Goal: Task Accomplishment & Management: Manage account settings

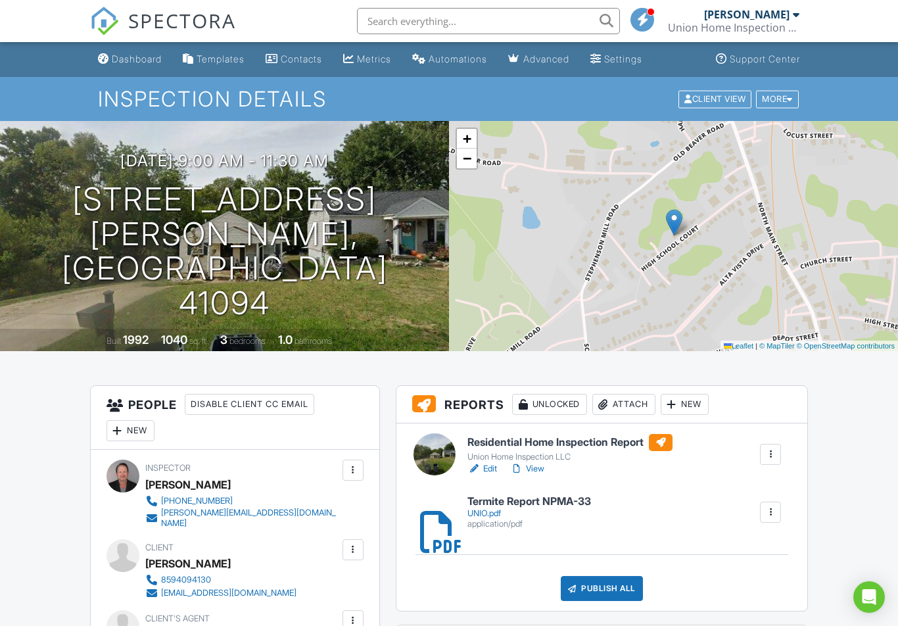
click at [527, 468] on link "View" at bounding box center [527, 468] width 34 height 13
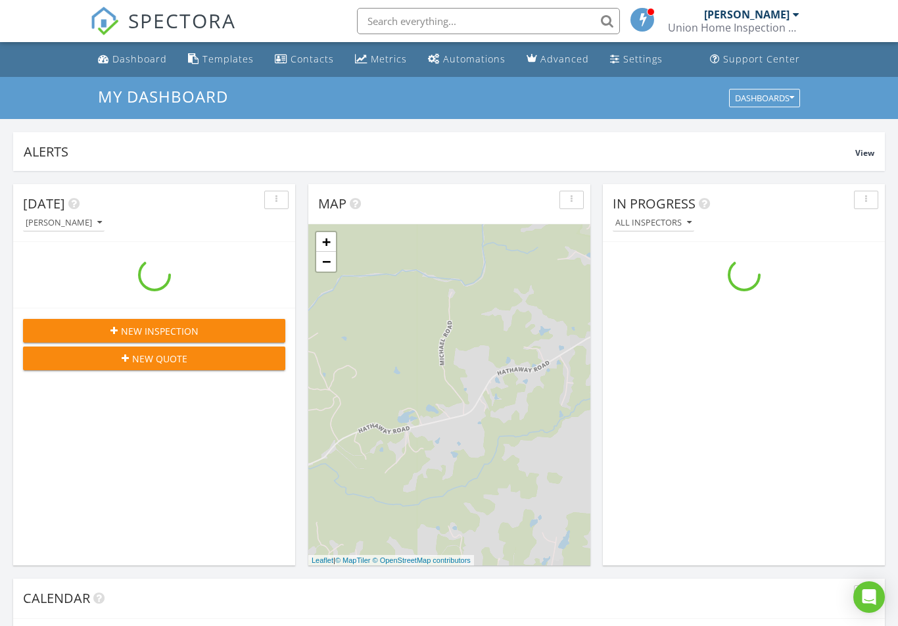
scroll to position [1198, 899]
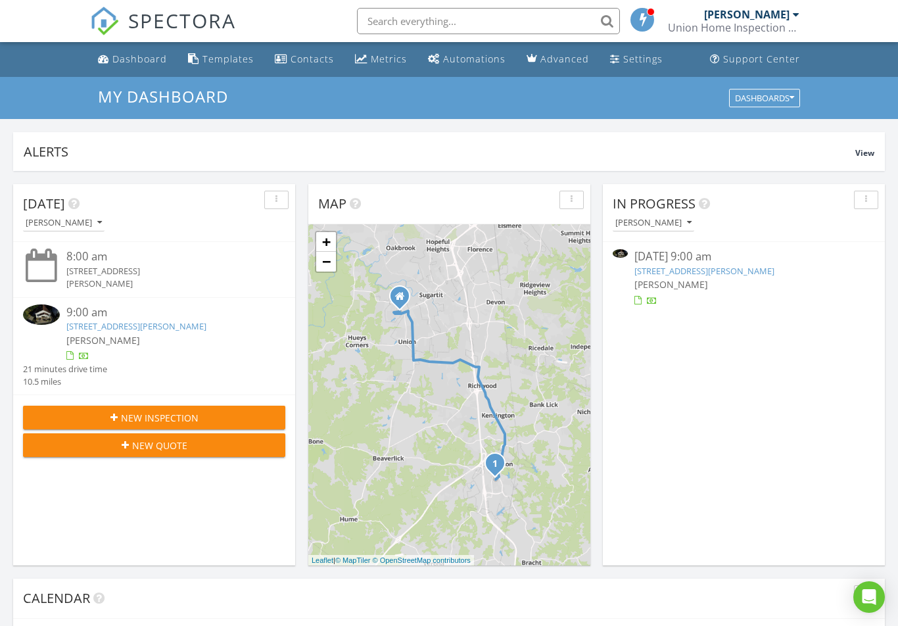
click at [168, 336] on div "[PERSON_NAME]" at bounding box center [164, 340] width 197 height 14
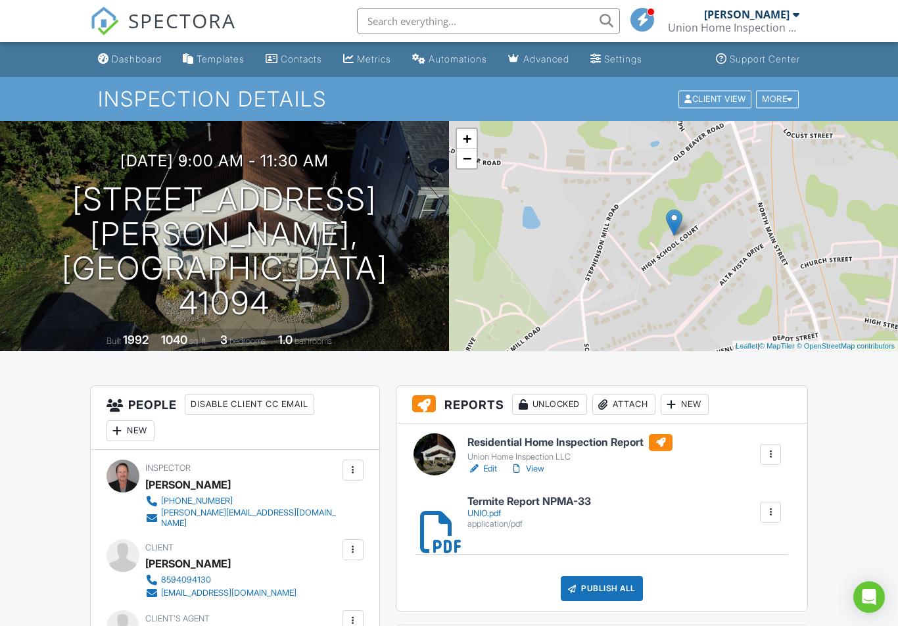
click at [537, 470] on link "View" at bounding box center [527, 468] width 34 height 13
click at [536, 470] on link "View" at bounding box center [527, 468] width 34 height 13
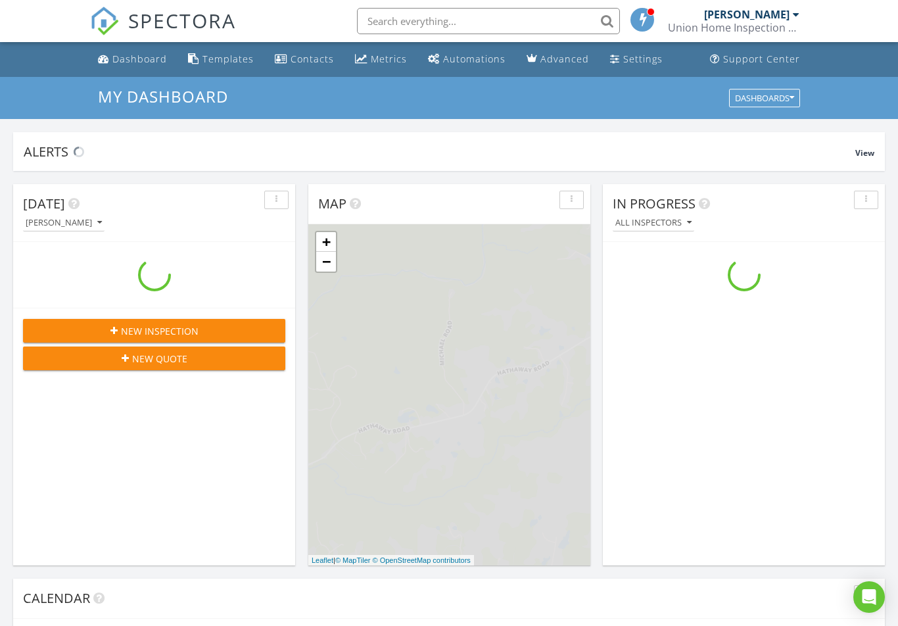
scroll to position [1198, 899]
